Goal: Navigation & Orientation: Go to known website

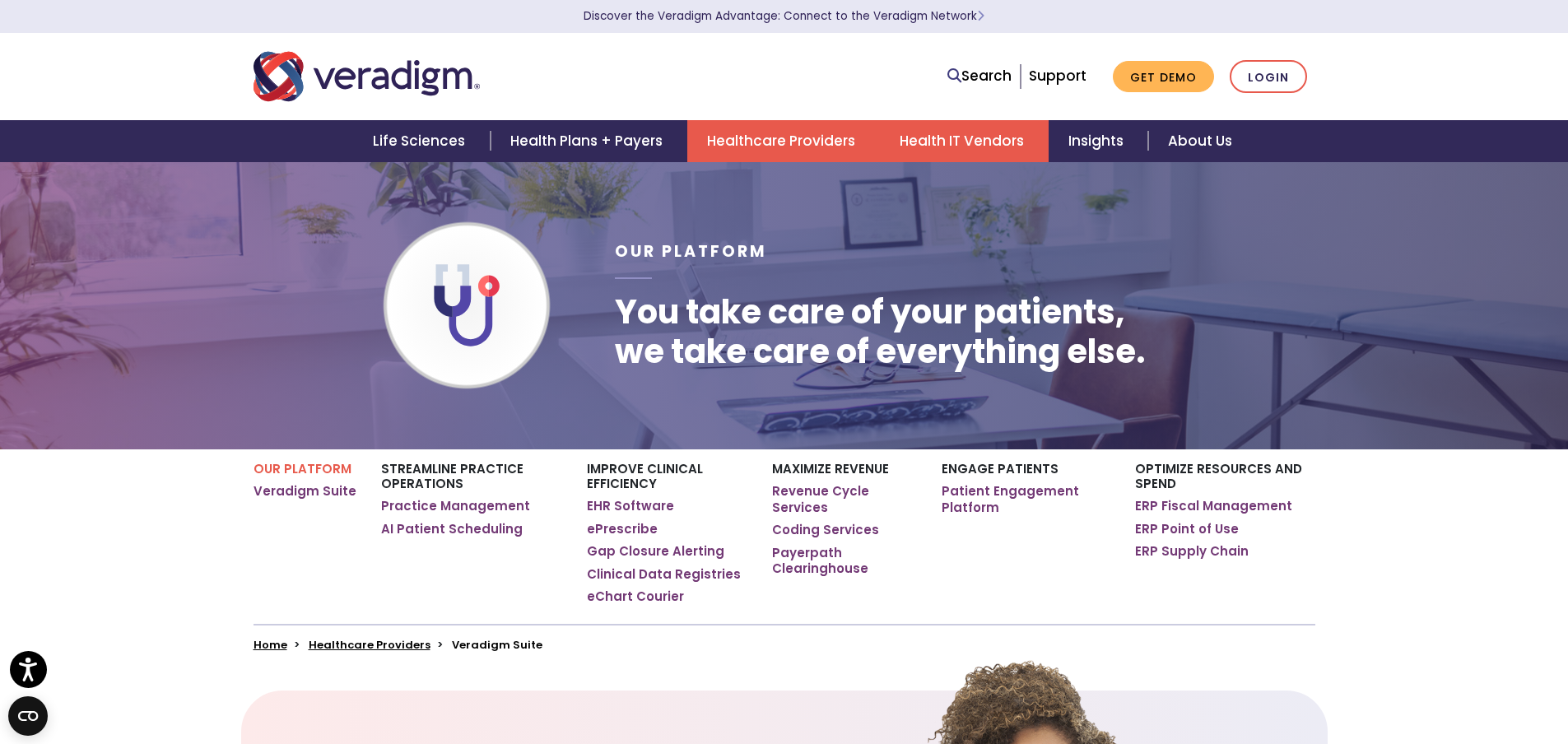
click at [970, 147] on link "Health IT Vendors" at bounding box center [963, 141] width 169 height 42
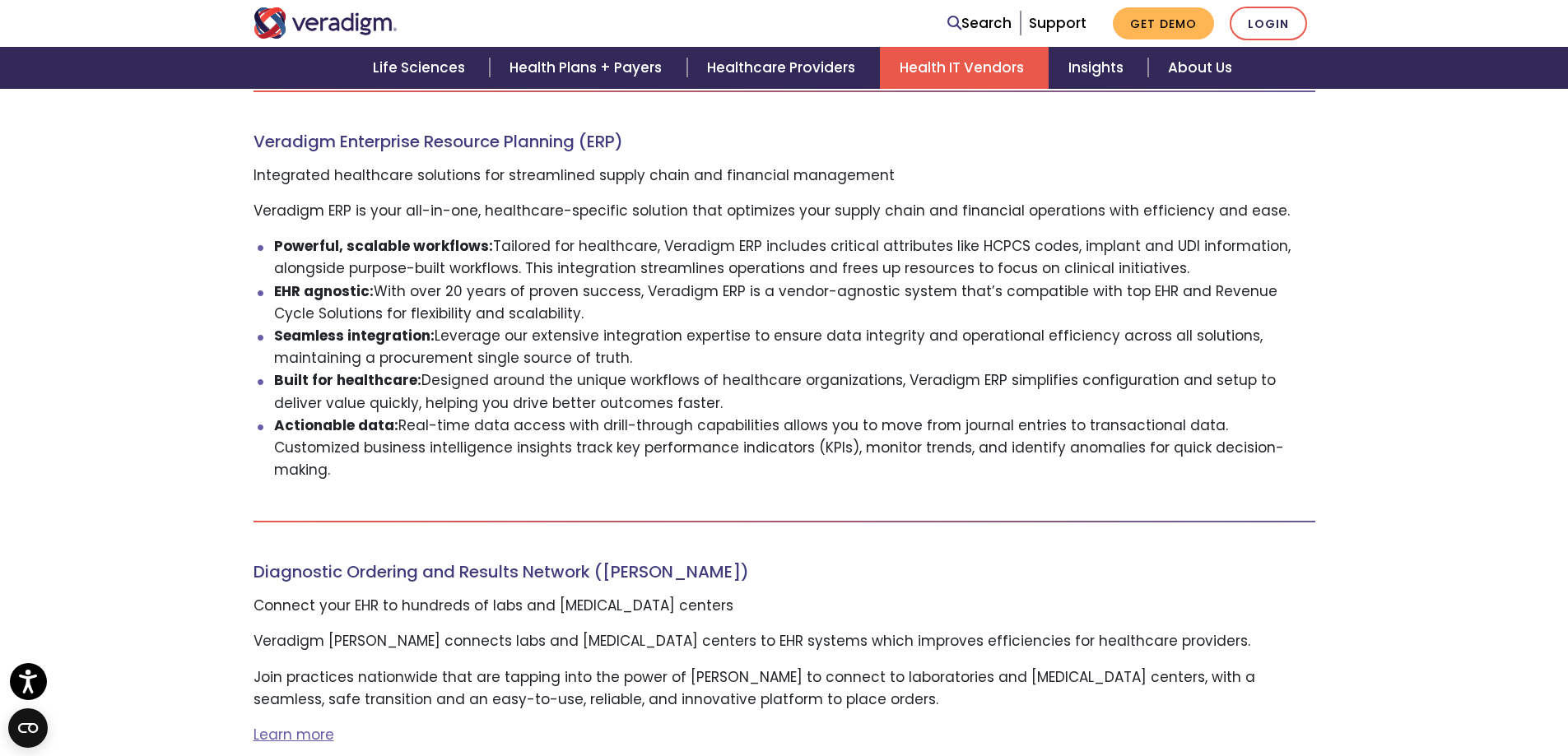
scroll to position [823, 0]
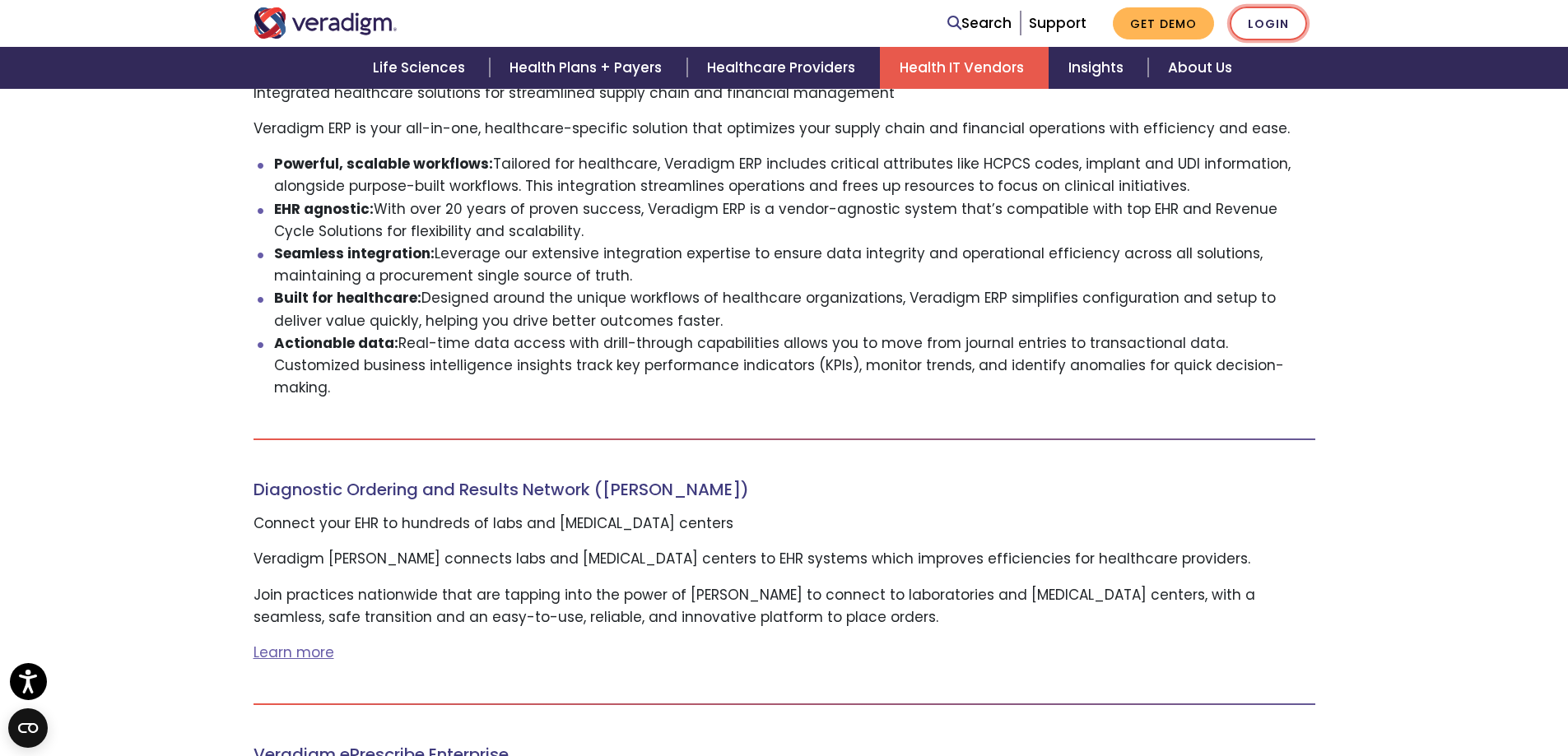
click at [1261, 24] on link "Login" at bounding box center [1268, 24] width 77 height 34
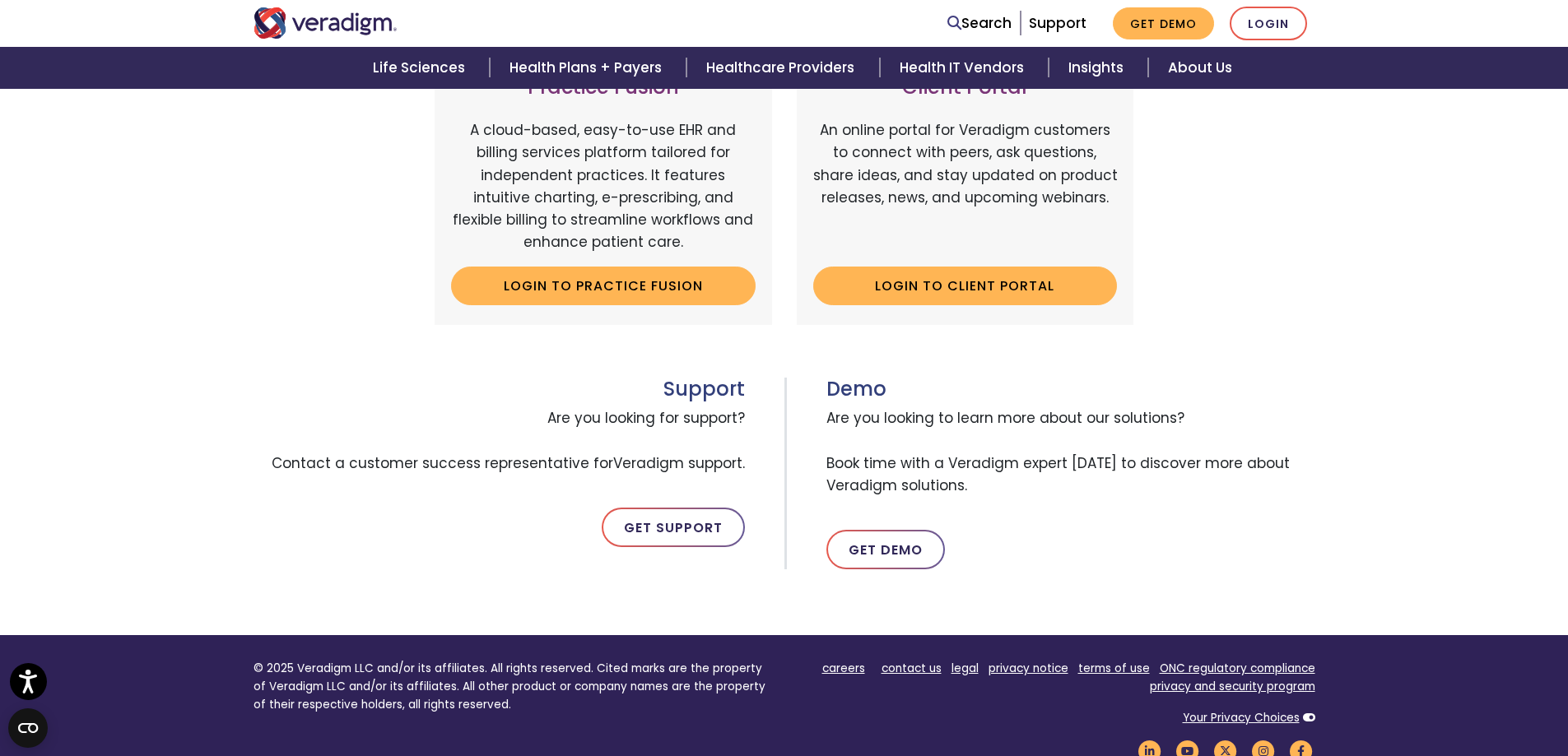
scroll to position [494, 0]
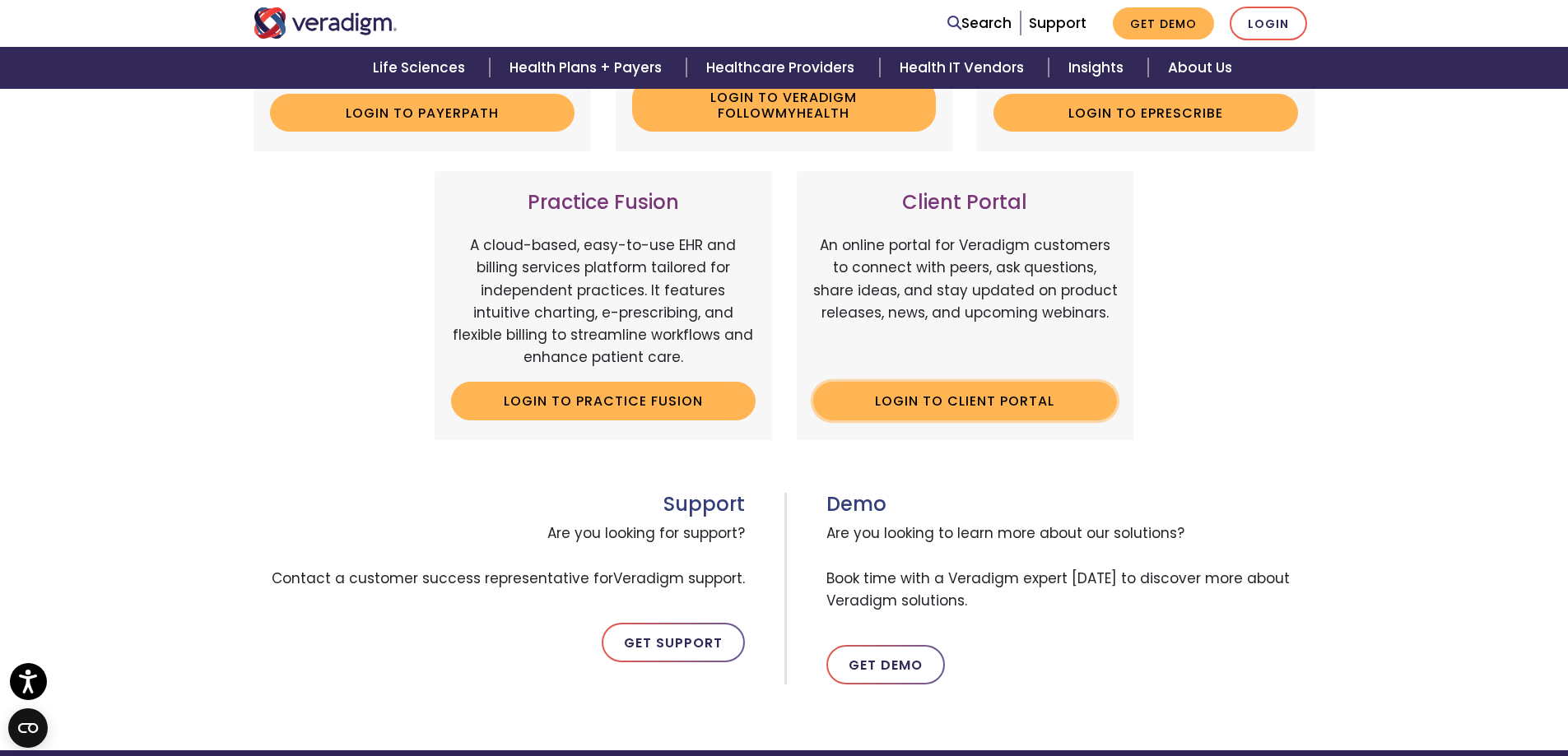
click at [928, 409] on link "Login to Client Portal" at bounding box center [965, 400] width 304 height 38
